Goal: Information Seeking & Learning: Learn about a topic

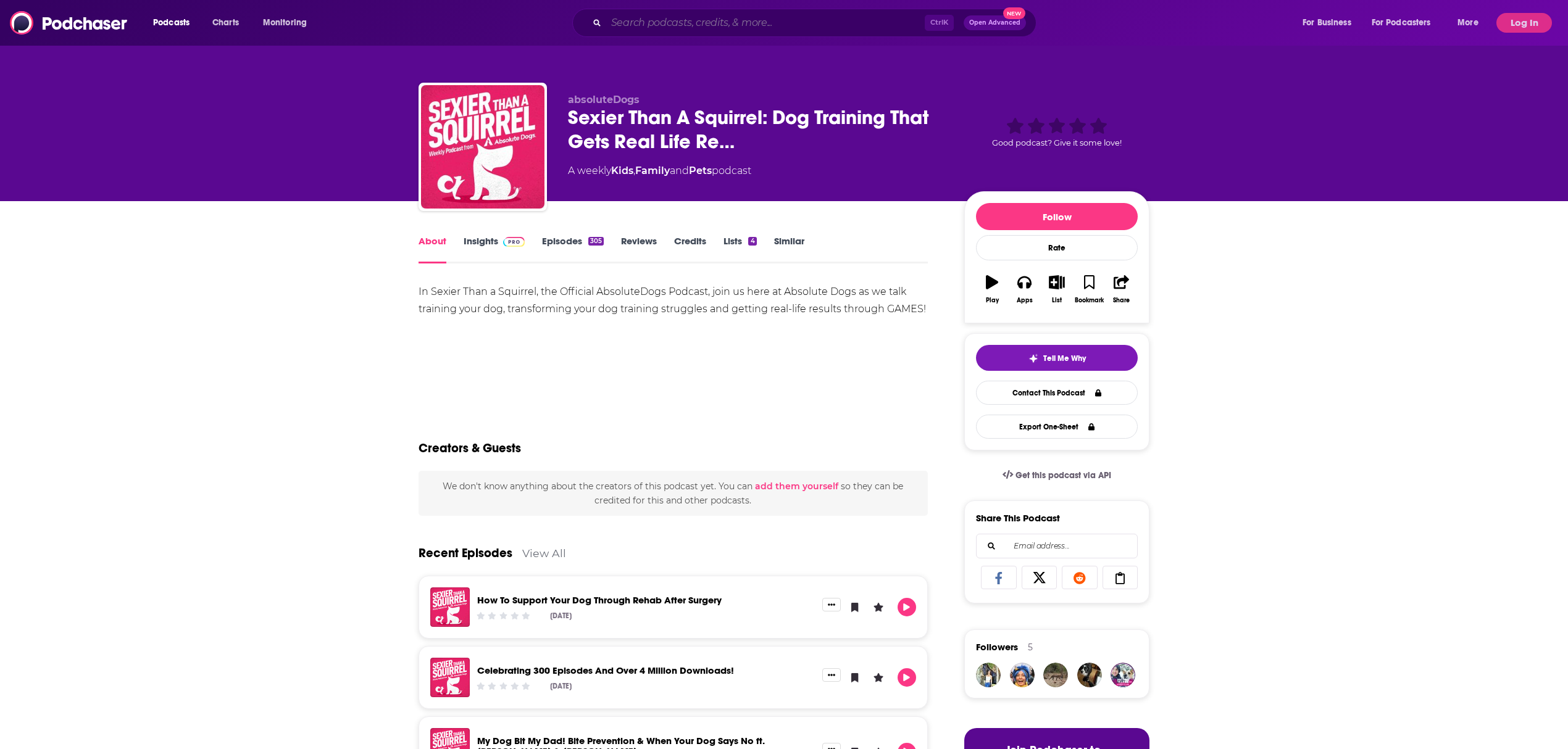
click at [764, 16] on input "Search podcasts, credits, & more..." at bounding box center [765, 23] width 318 height 19
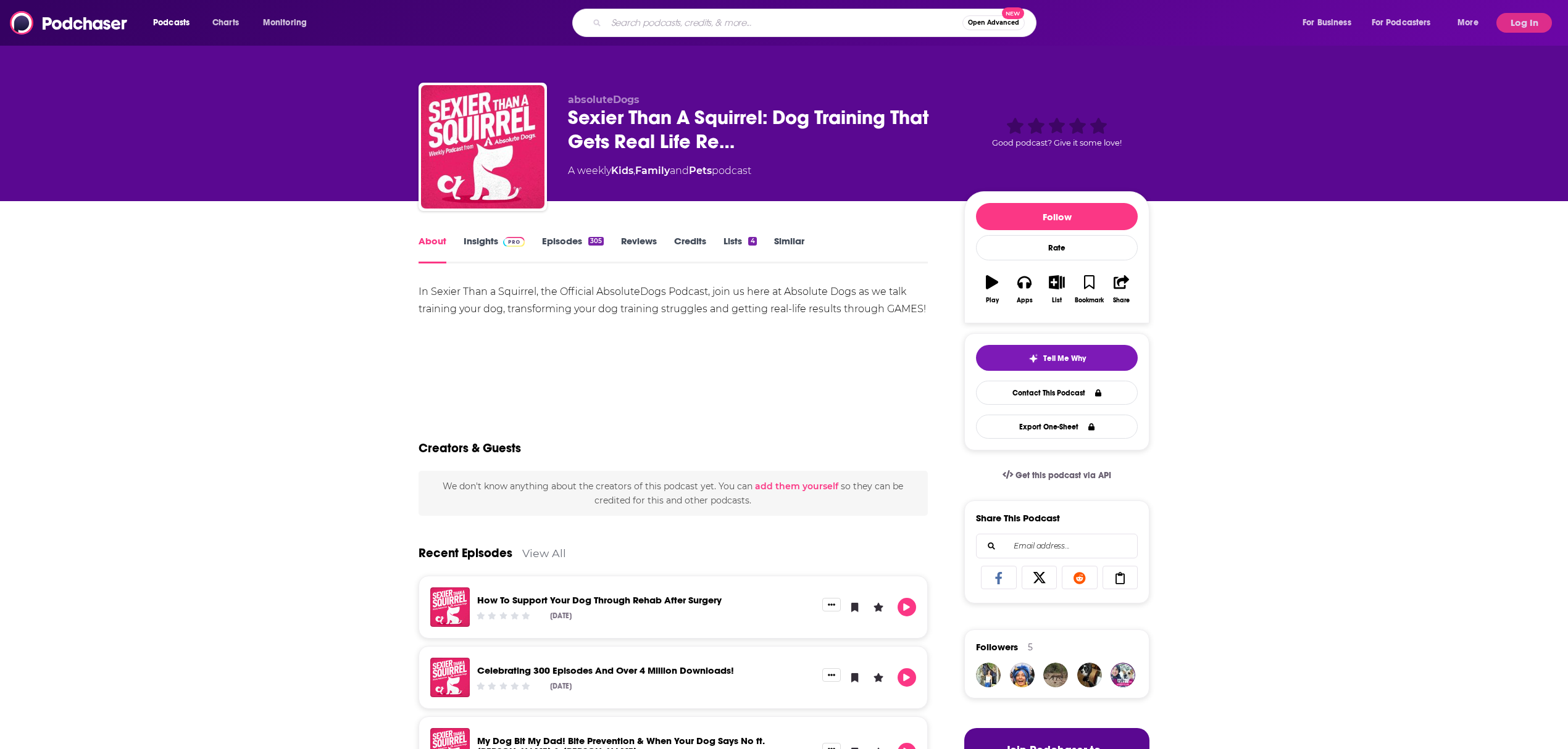
paste input "The Minds of Geniuses"
type input "The Minds of Geniuses"
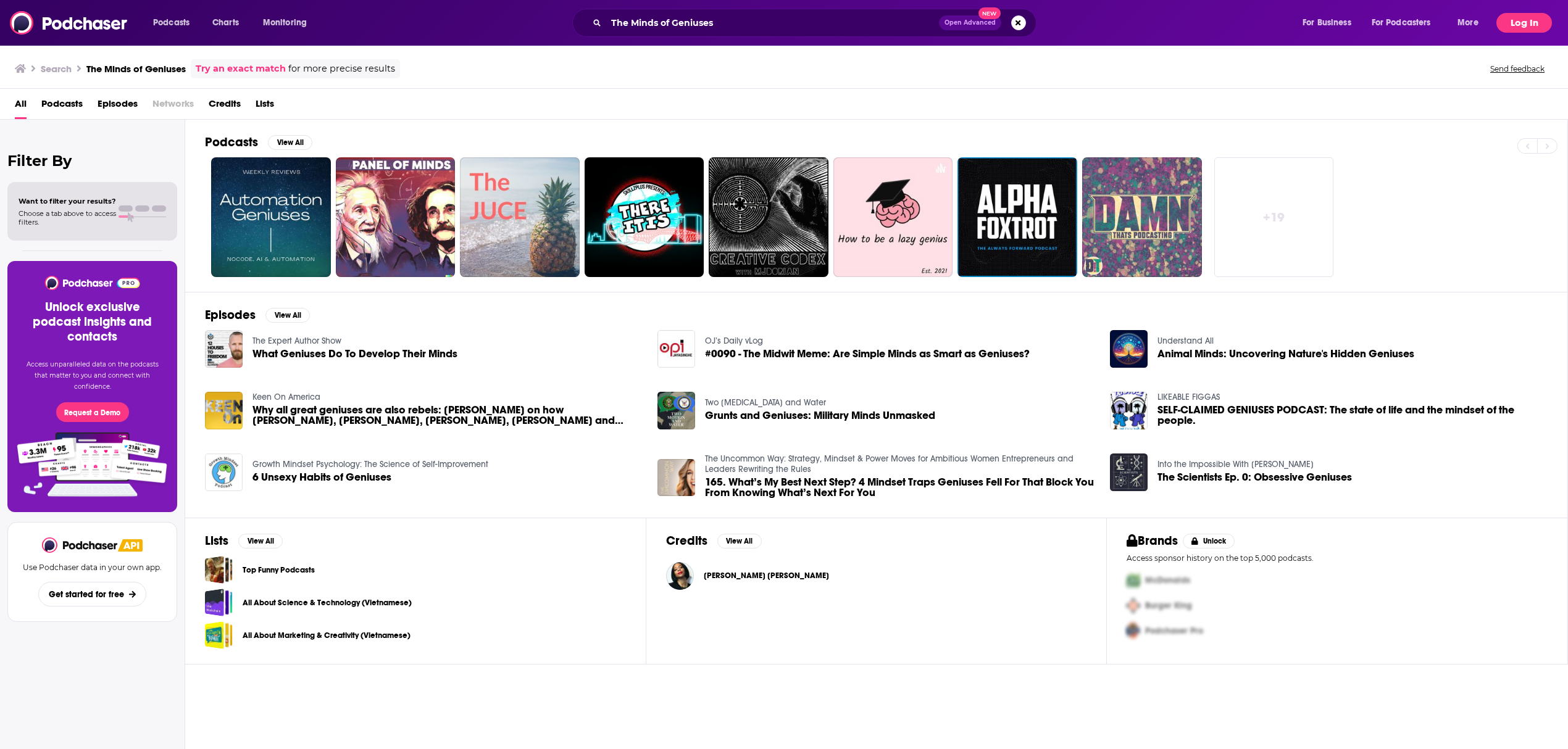
click at [1512, 22] on button "Log In" at bounding box center [1523, 23] width 55 height 19
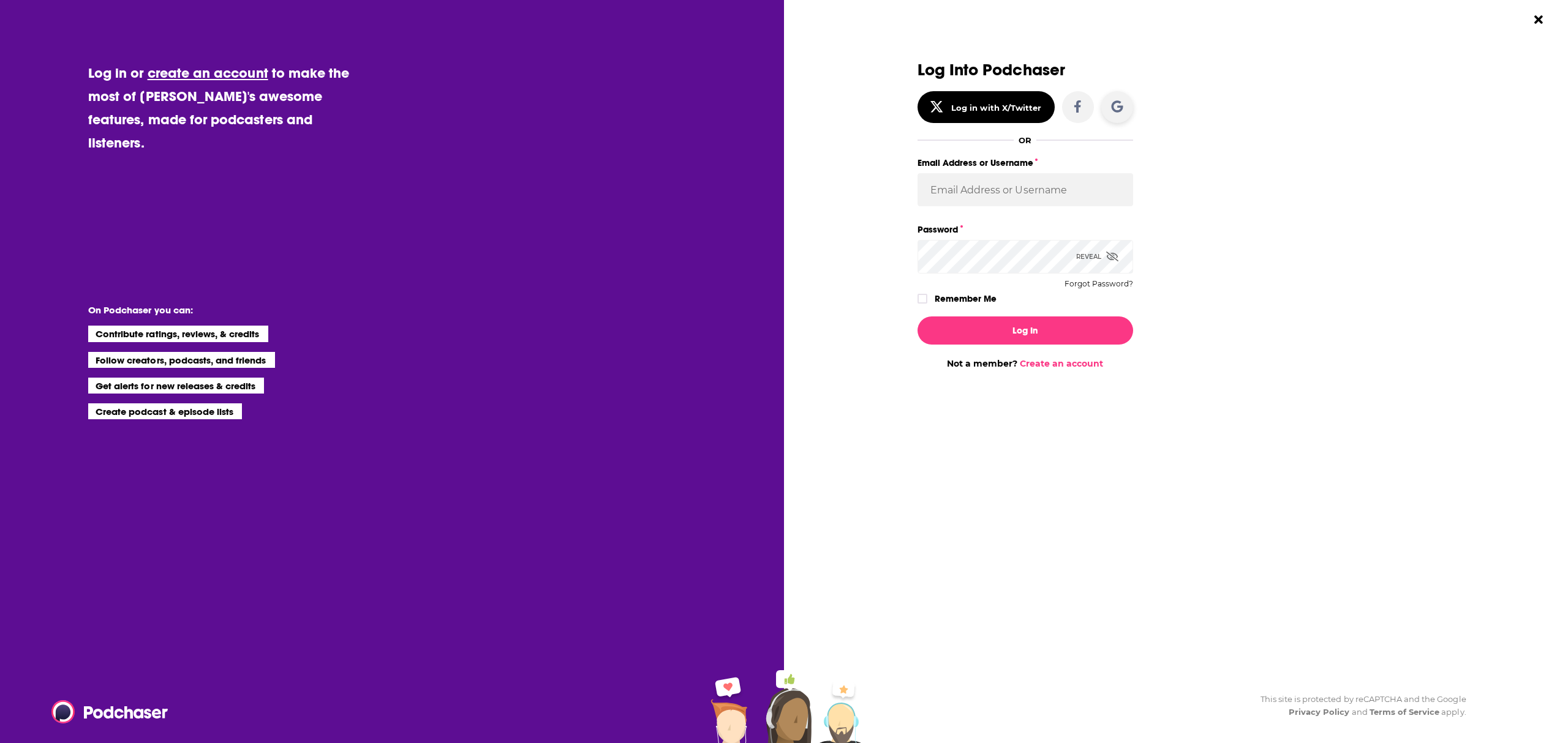
click at [1116, 114] on div "Dialog" at bounding box center [1117, 107] width 12 height 16
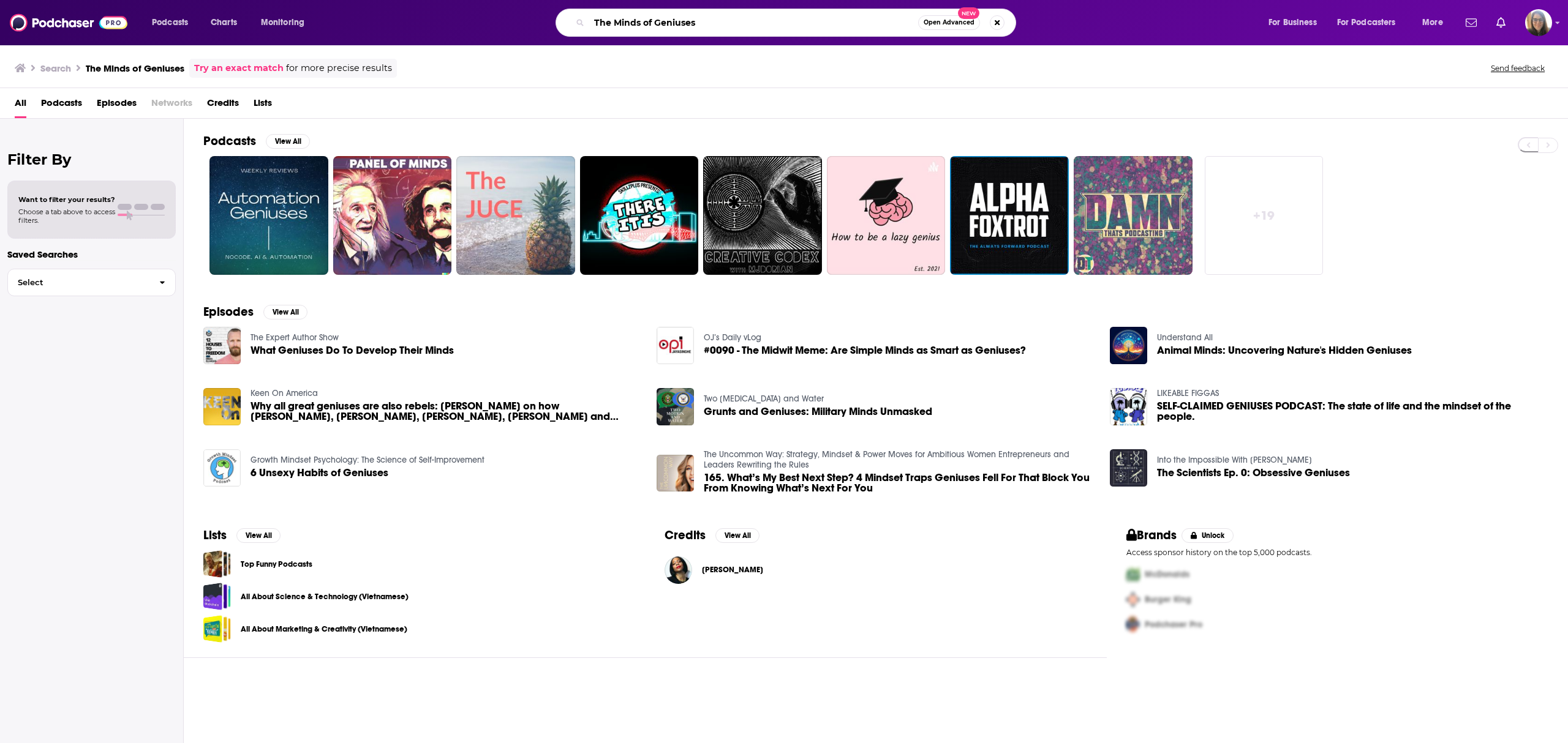
click at [782, 23] on input "The Minds of Geniuses" at bounding box center [753, 23] width 329 height 19
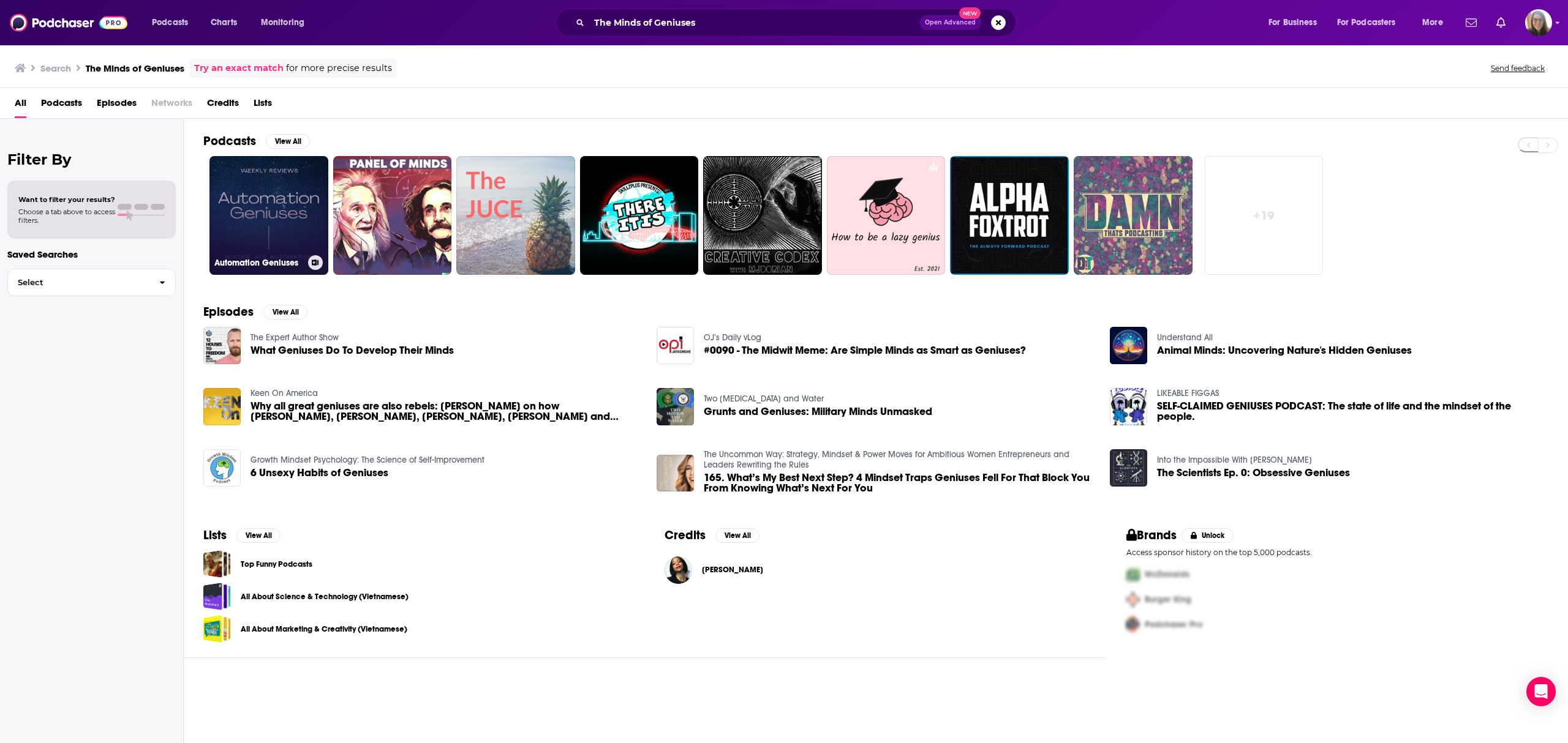
click at [260, 222] on link "Automation Geniuses" at bounding box center [269, 215] width 119 height 119
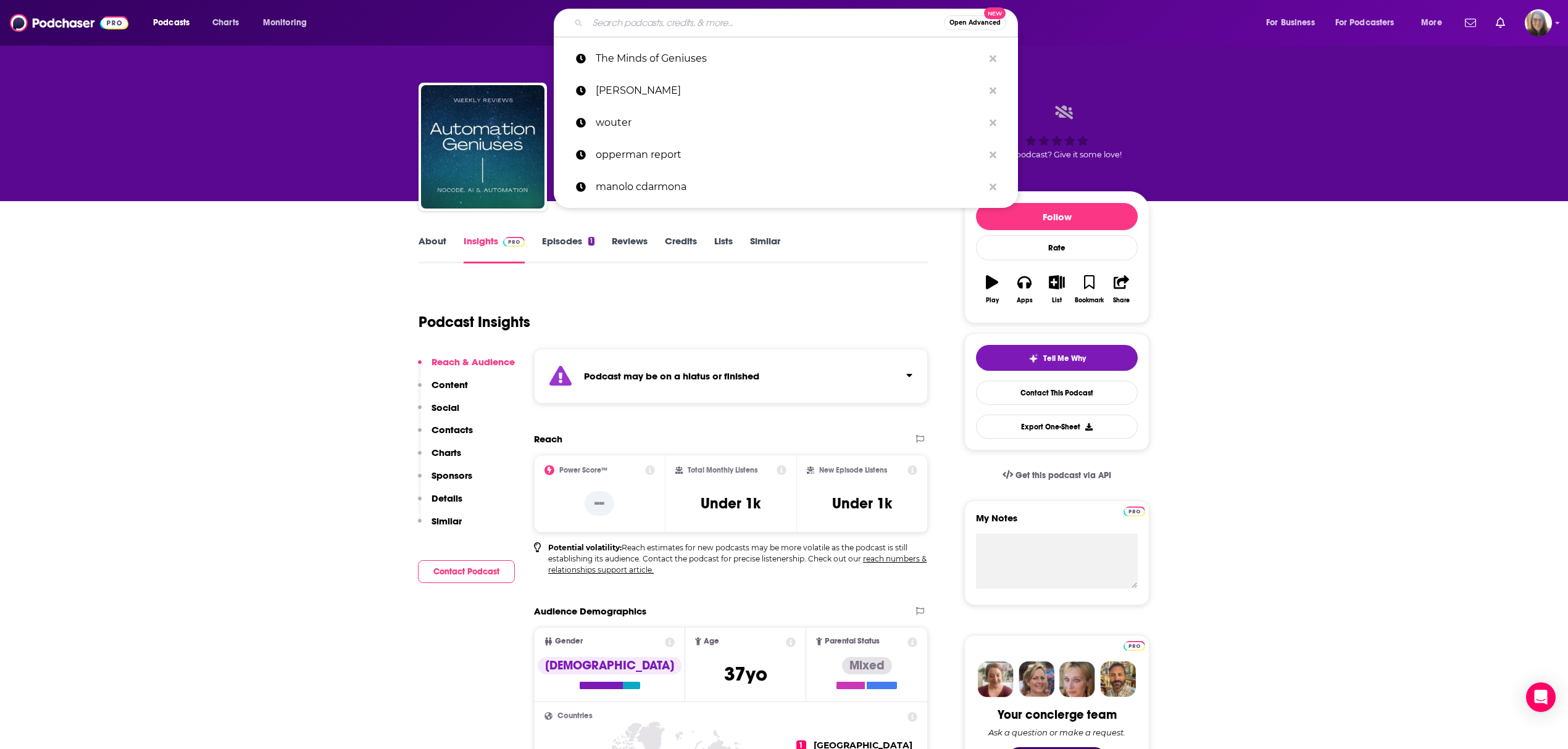
click at [653, 19] on input "Search podcasts, credits, & more..." at bounding box center [765, 23] width 356 height 19
paste input "Maxim Mankevich"
type input "Maxim Mankevich"
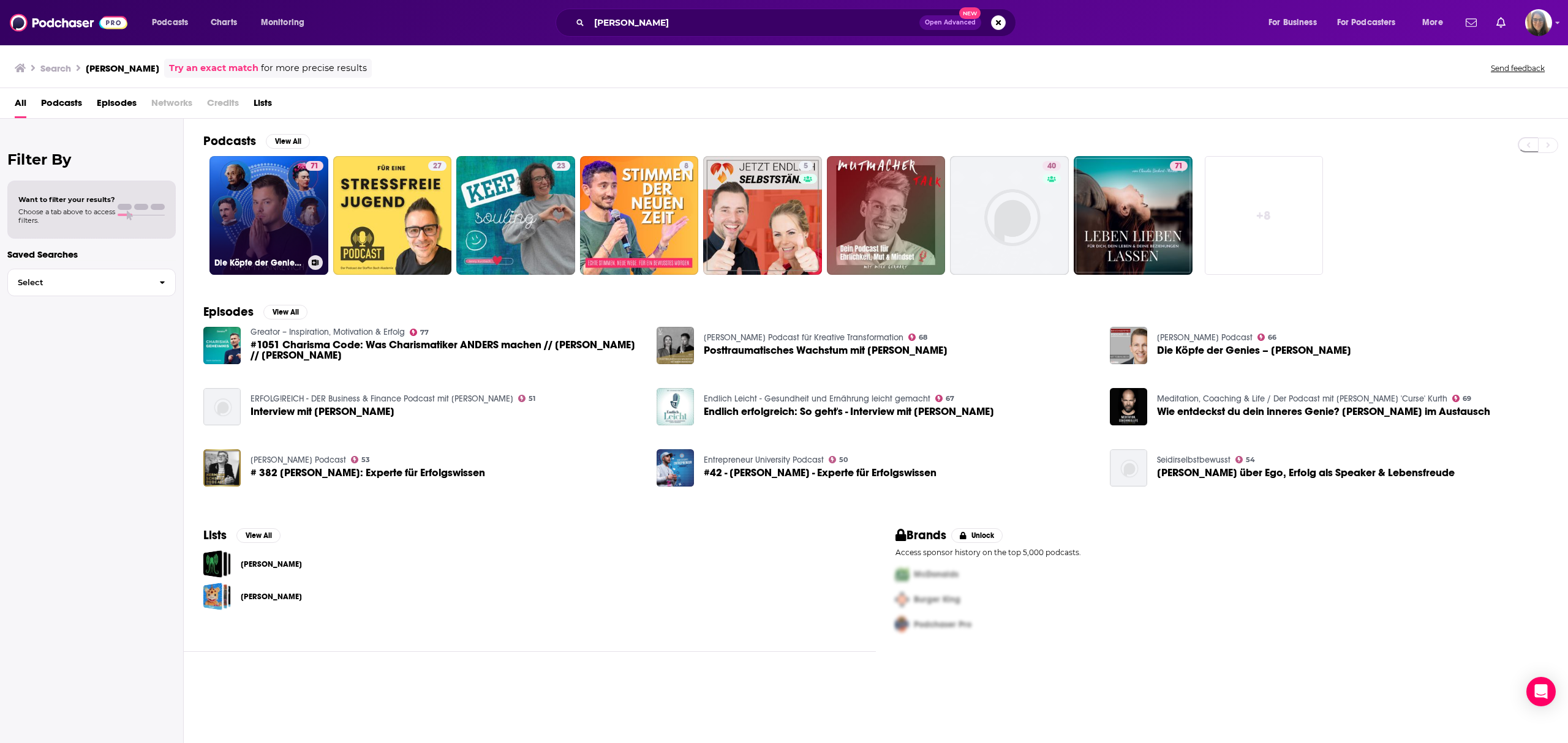
click at [288, 223] on link "71 Die Köpfe der Genies mit Maxim Mankevich" at bounding box center [269, 215] width 119 height 119
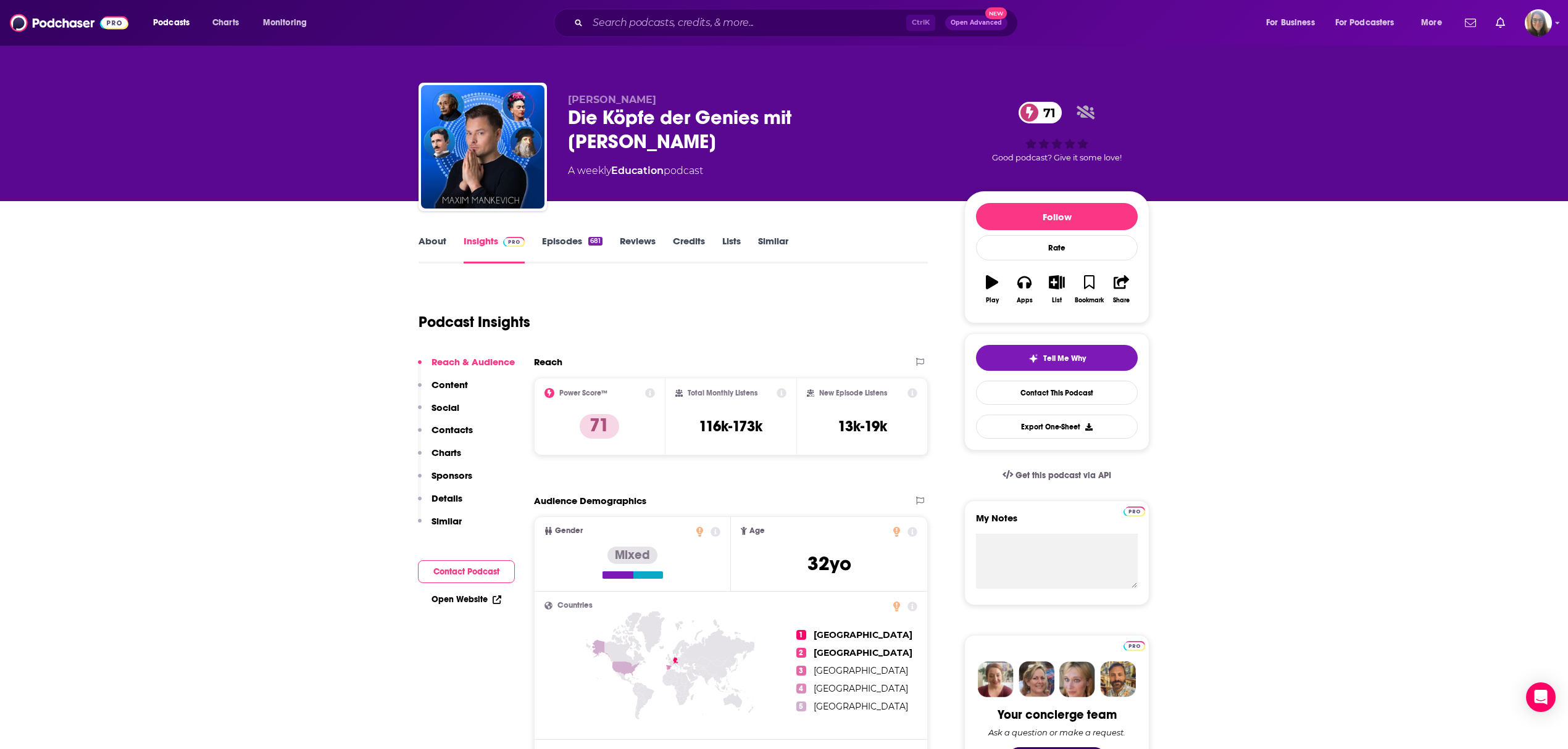
click at [438, 244] on link "About" at bounding box center [433, 249] width 28 height 28
